Goal: Check status: Check status

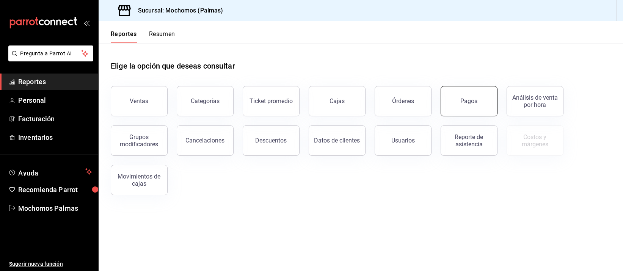
click at [489, 100] on button "Pagos" at bounding box center [468, 101] width 57 height 30
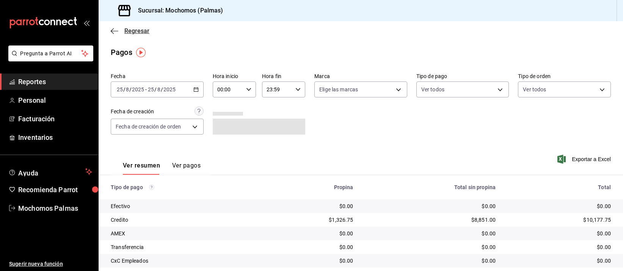
click at [132, 33] on span "Regresar" at bounding box center [136, 30] width 25 height 7
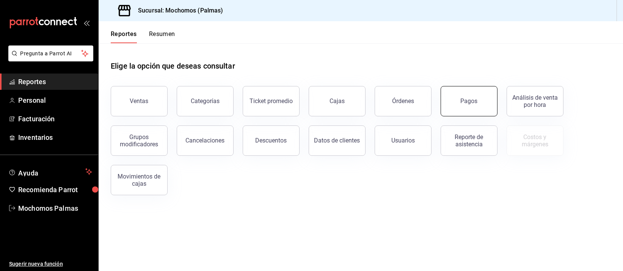
click at [459, 99] on button "Pagos" at bounding box center [468, 101] width 57 height 30
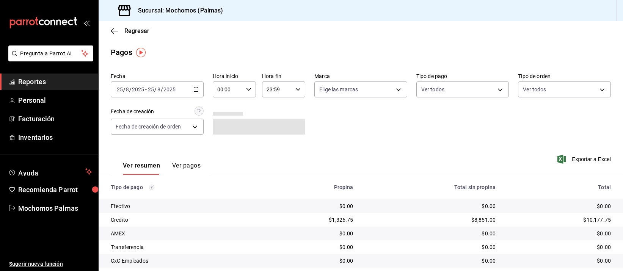
click at [227, 92] on input "00:00" at bounding box center [228, 89] width 30 height 15
click at [221, 156] on button "05" at bounding box center [222, 152] width 18 height 15
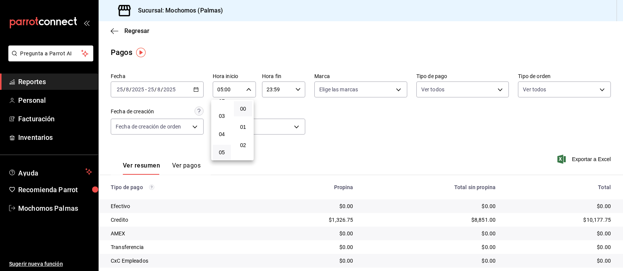
click at [310, 46] on div at bounding box center [311, 135] width 623 height 271
click at [197, 89] on div "[DATE] [DATE] - [DATE] [DATE]" at bounding box center [157, 89] width 93 height 16
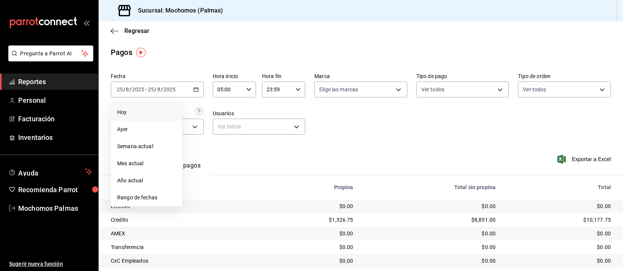
click at [150, 114] on span "Hoy" at bounding box center [146, 112] width 59 height 8
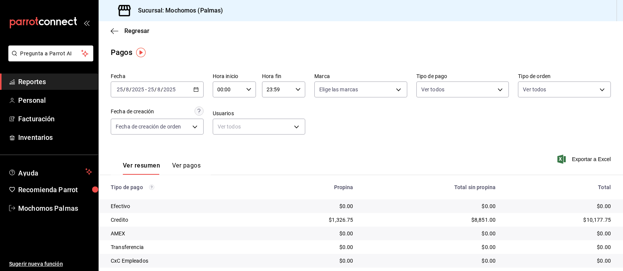
click at [249, 88] on div "00:00 Hora inicio" at bounding box center [234, 89] width 43 height 16
click at [221, 128] on button "04" at bounding box center [222, 134] width 18 height 15
type input "04:00"
click at [377, 120] on div at bounding box center [311, 135] width 623 height 271
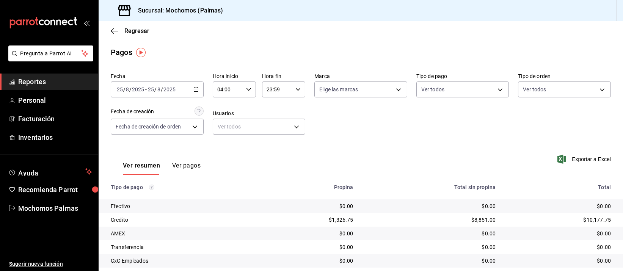
click at [421, 155] on div "Ver resumen Ver pagos Exportar a Excel" at bounding box center [361, 164] width 524 height 40
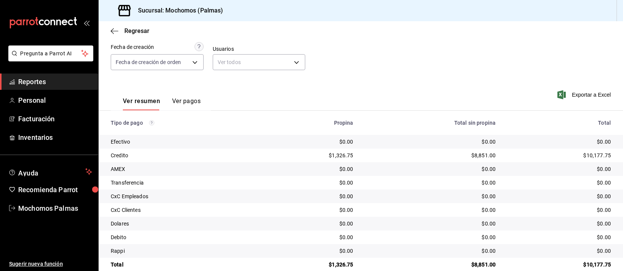
scroll to position [77, 0]
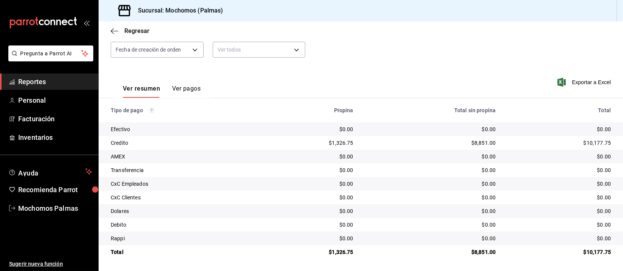
click at [401, 197] on div "$0.00" at bounding box center [430, 198] width 130 height 8
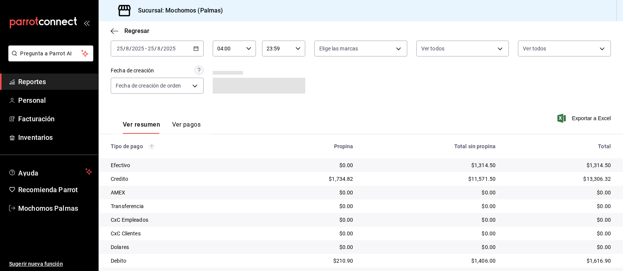
scroll to position [77, 0]
